Goal: Book appointment/travel/reservation

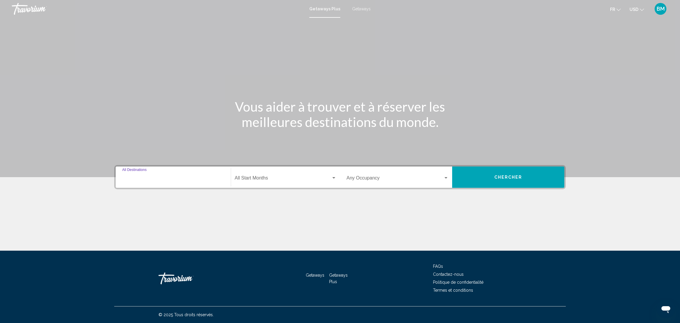
click at [220, 176] on input "Destination All Destinations" at bounding box center [173, 178] width 102 height 5
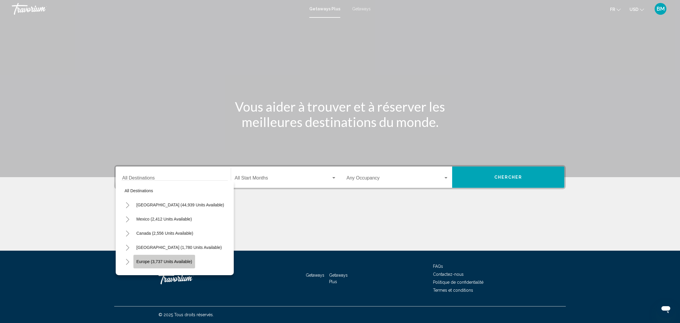
click at [156, 259] on span "Europe (3,737 units available)" at bounding box center [164, 261] width 56 height 5
type input "**********"
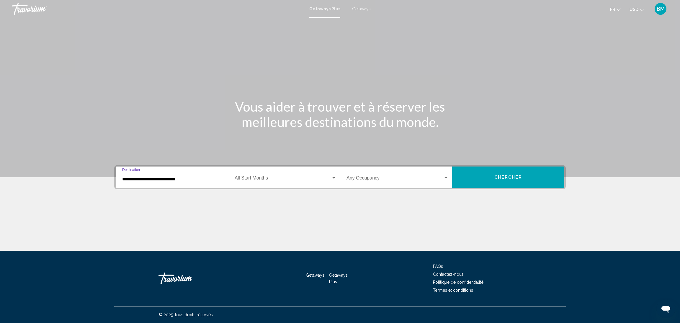
click at [522, 176] on button "Chercher" at bounding box center [508, 176] width 112 height 21
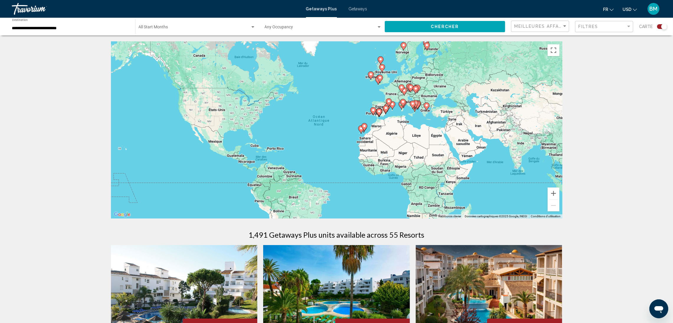
click at [403, 46] on image "Main content" at bounding box center [404, 45] width 4 height 4
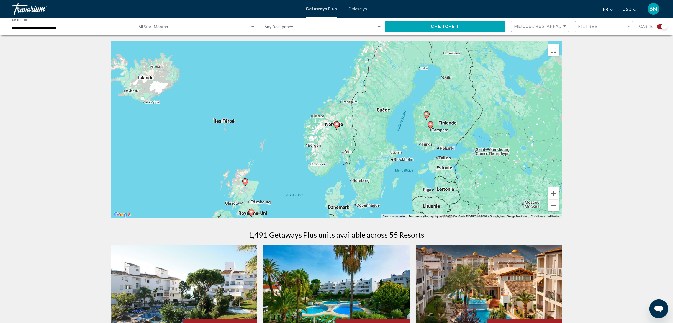
click at [338, 125] on image "Main content" at bounding box center [337, 124] width 4 height 4
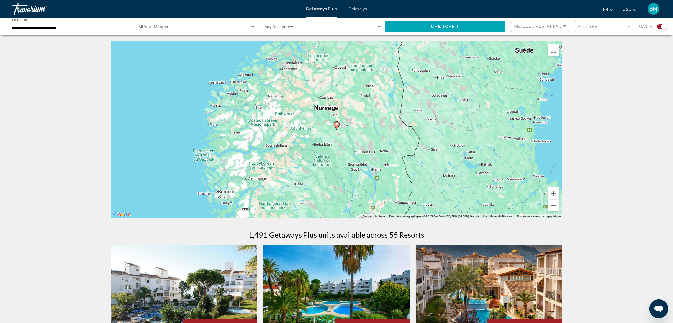
click at [338, 125] on image "Main content" at bounding box center [337, 124] width 4 height 4
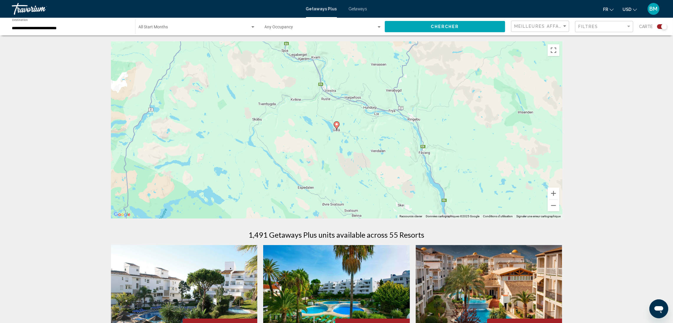
click at [338, 125] on image "Main content" at bounding box center [337, 124] width 4 height 4
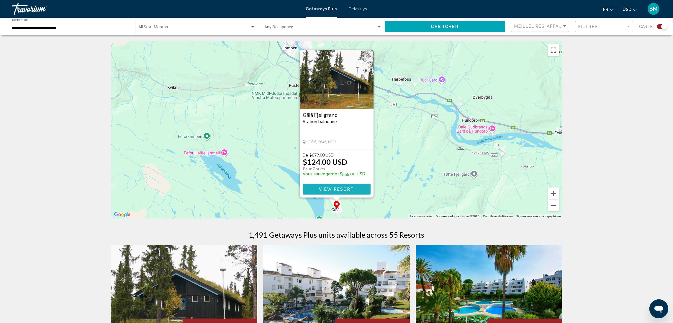
click at [338, 184] on button "View Resort" at bounding box center [337, 189] width 68 height 11
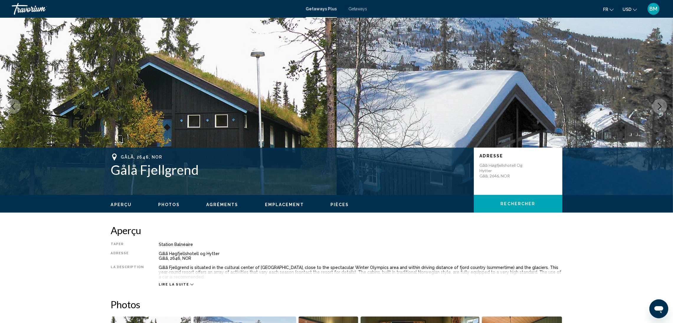
click at [183, 282] on span "Lire la suite" at bounding box center [174, 284] width 30 height 4
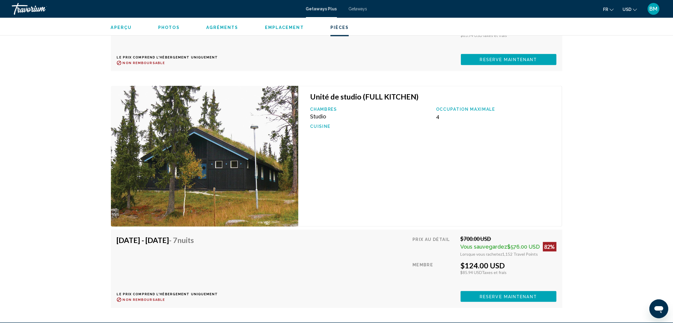
scroll to position [1301, 0]
